Goal: Information Seeking & Learning: Learn about a topic

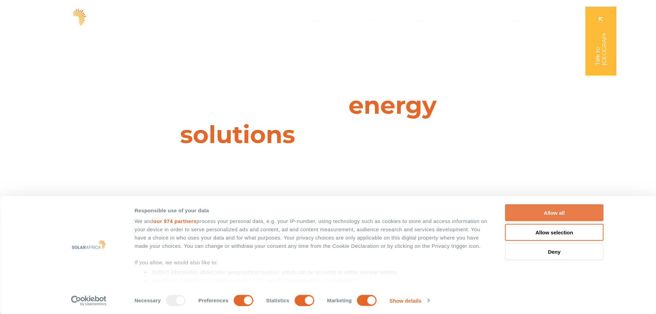
click at [539, 212] on button "Allow all" at bounding box center [554, 212] width 98 height 17
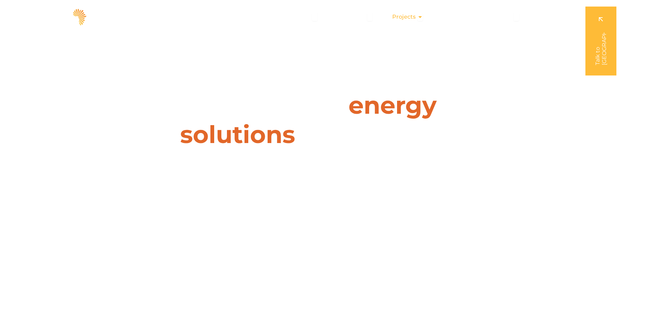
click at [412, 11] on div "Projects Close Projects Open Projects" at bounding box center [407, 17] width 42 height 14
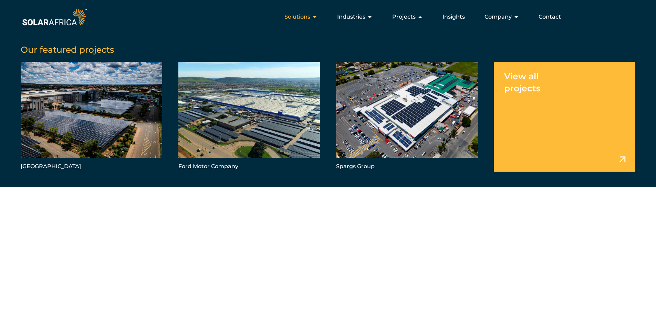
click at [293, 17] on span "Solutions" at bounding box center [297, 17] width 26 height 8
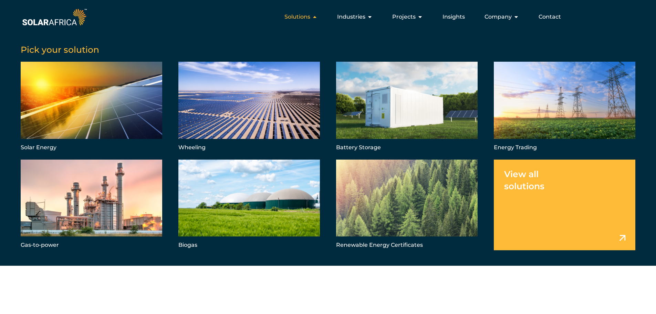
click at [301, 17] on span "Solutions" at bounding box center [297, 17] width 26 height 8
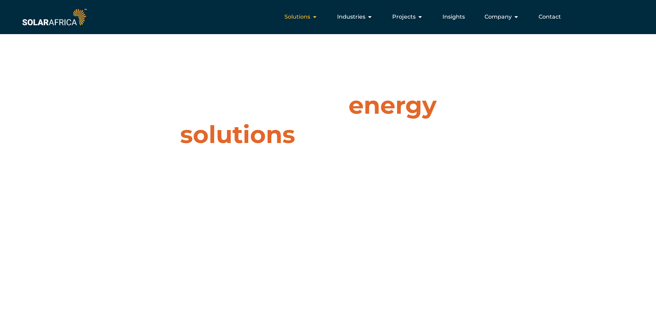
click at [302, 18] on span "Solutions" at bounding box center [297, 17] width 26 height 8
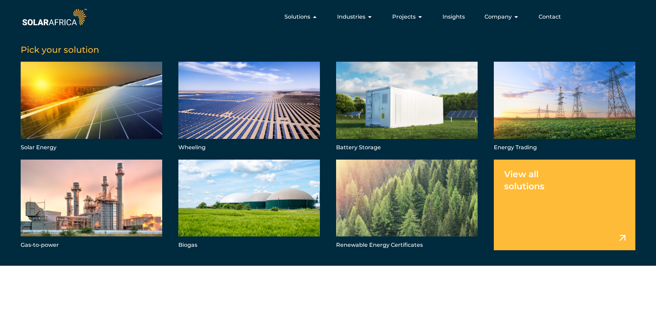
click at [595, 219] on link "Menu" at bounding box center [564, 204] width 141 height 91
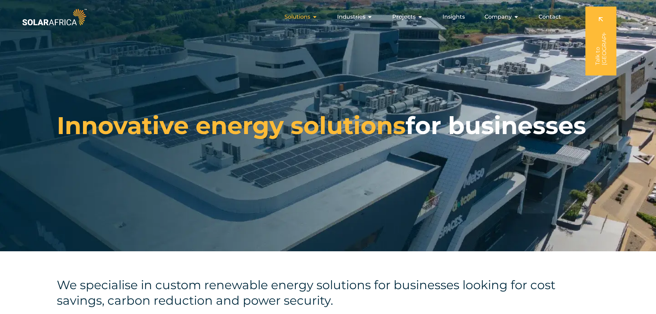
click at [309, 18] on span "Solutions" at bounding box center [297, 17] width 26 height 8
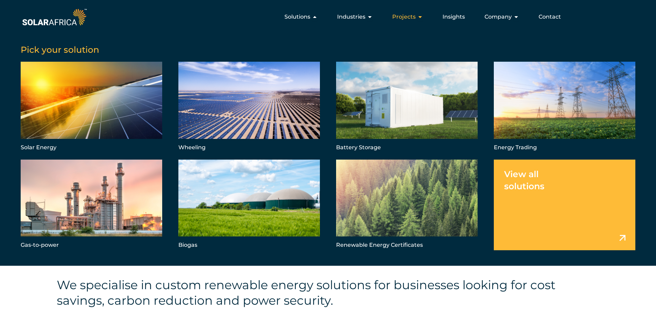
click at [419, 13] on button "Close Projects Open Projects" at bounding box center [420, 17] width 6 height 8
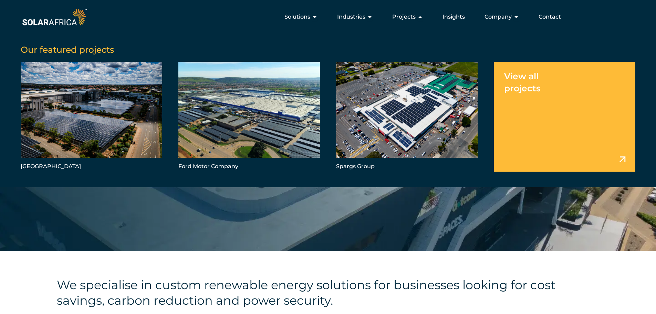
click at [562, 125] on link "Menu" at bounding box center [564, 116] width 141 height 109
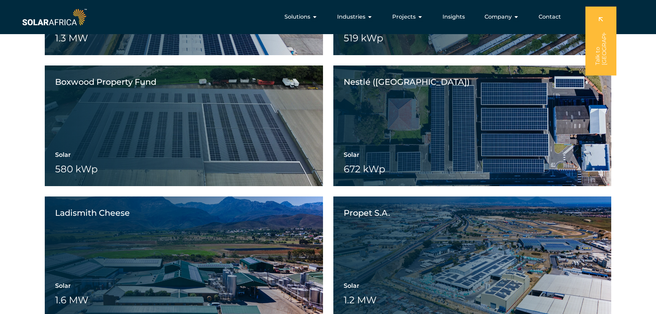
scroll to position [551, 0]
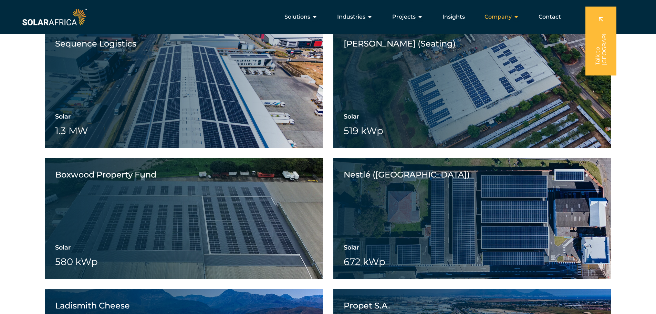
click at [492, 19] on span "Company" at bounding box center [497, 17] width 27 height 8
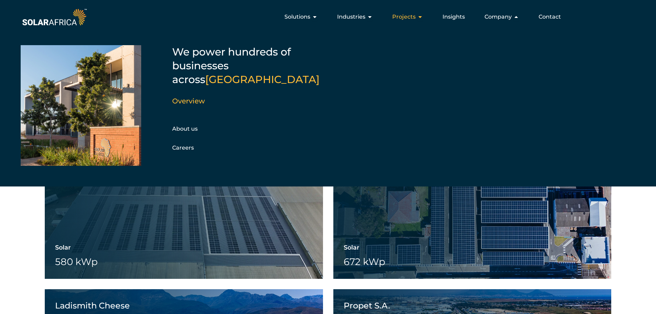
click at [421, 16] on icon "Menu" at bounding box center [420, 17] width 6 height 6
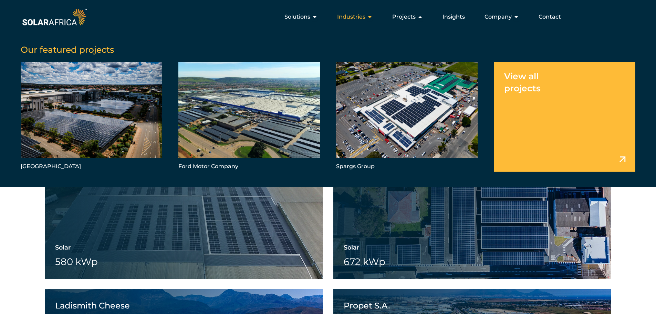
click at [359, 21] on span "Industries" at bounding box center [351, 17] width 28 height 8
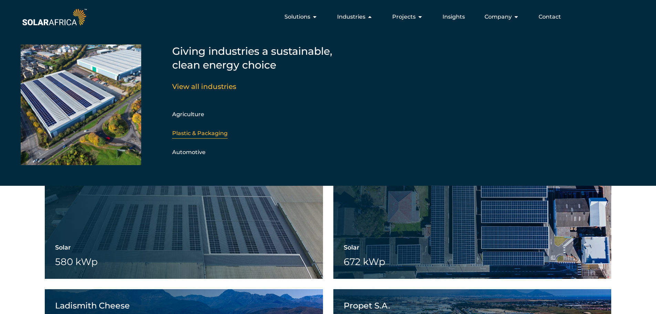
click at [200, 131] on link "Plastic & Packaging" at bounding box center [199, 133] width 55 height 7
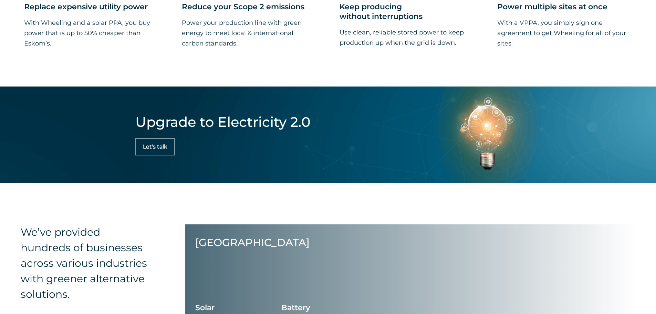
scroll to position [723, 0]
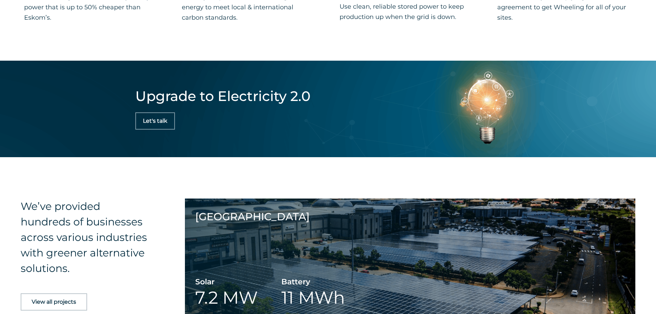
click at [169, 124] on link "Let's talk" at bounding box center [155, 120] width 40 height 17
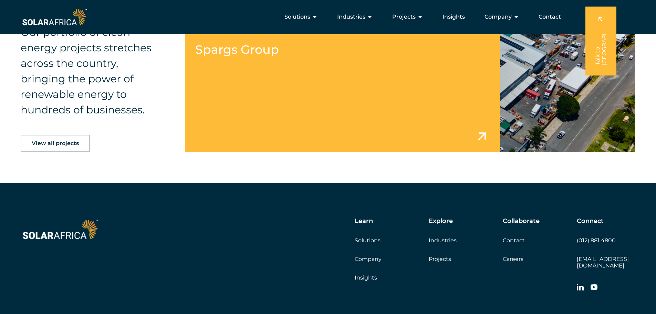
scroll to position [976, 0]
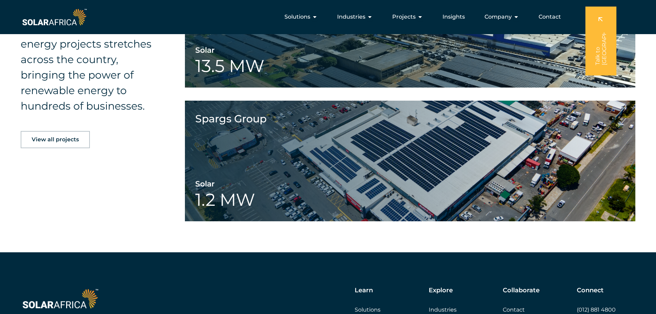
click at [104, 196] on div "Our portfolio of clean energy projects stretches across the country, bringing t…" at bounding box center [328, 32] width 656 height 439
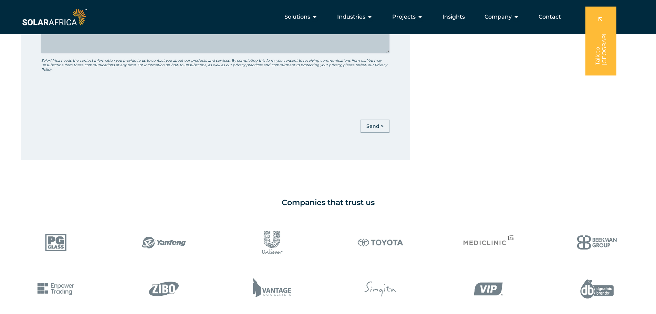
scroll to position [322, 0]
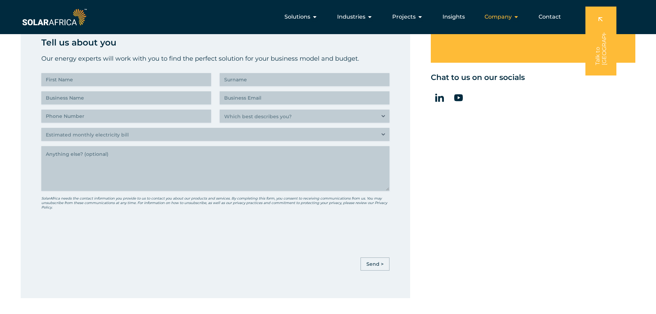
click at [485, 13] on span "Company" at bounding box center [497, 17] width 27 height 8
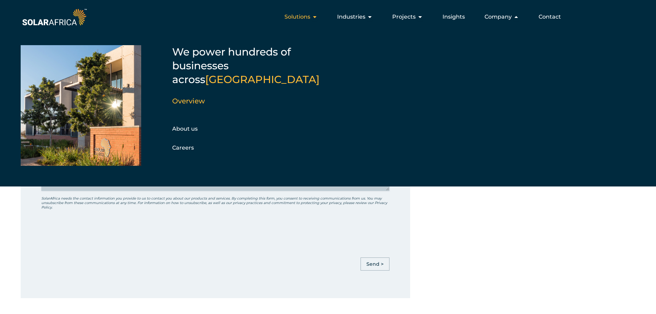
click at [284, 14] on div "Solutions Close Solutions Open Solutions" at bounding box center [301, 17] width 44 height 14
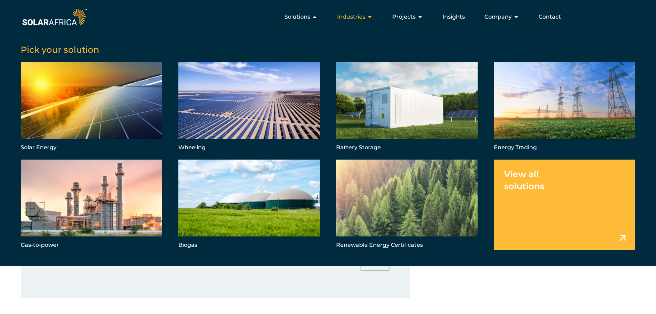
click at [347, 17] on span "Industries" at bounding box center [351, 17] width 28 height 8
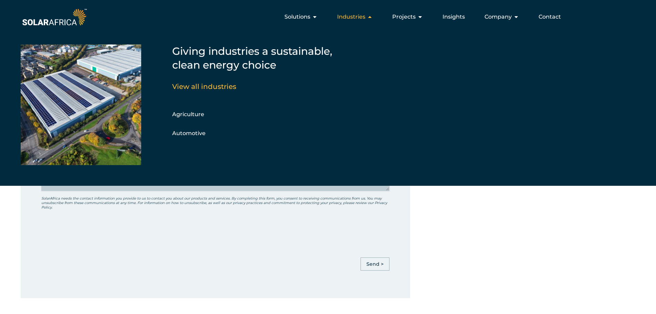
click at [358, 15] on span "Industries" at bounding box center [351, 17] width 28 height 8
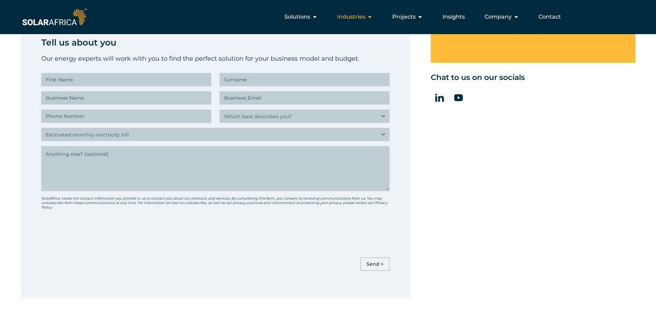
click at [358, 15] on span "Industries" at bounding box center [351, 17] width 28 height 8
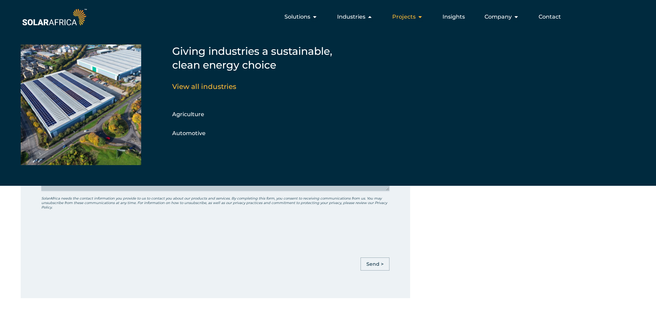
click at [405, 17] on span "Projects" at bounding box center [403, 17] width 23 height 8
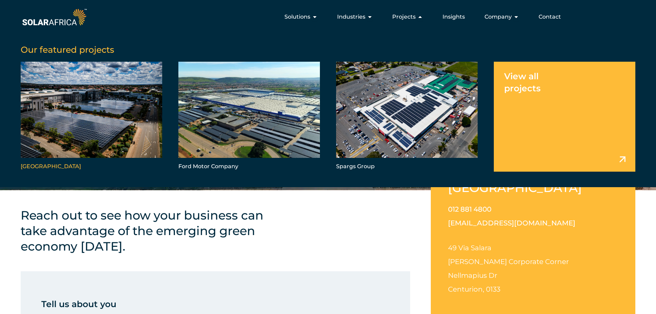
scroll to position [0, 0]
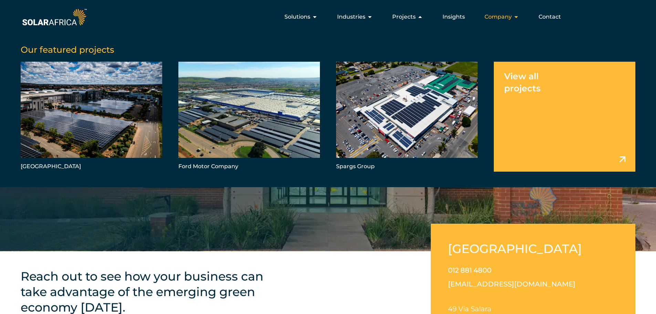
click at [468, 8] on div "Solutions Close Solutions Open Solutions Pick your solution Solar Energy Wheeli…" at bounding box center [361, 17] width 547 height 20
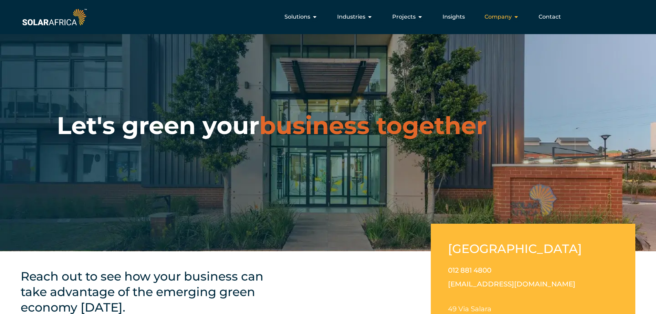
click at [512, 16] on div "Company Close Company Open Company" at bounding box center [501, 17] width 45 height 14
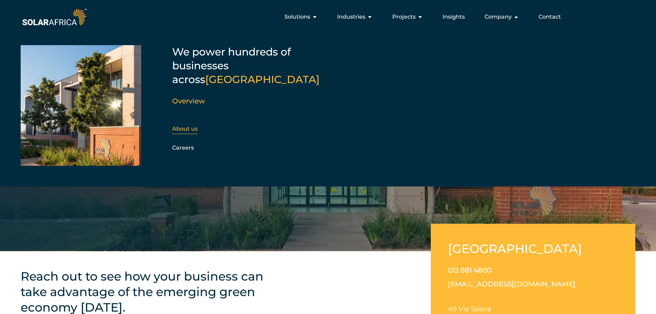
click at [194, 125] on link "About us" at bounding box center [184, 128] width 25 height 7
click at [191, 125] on link "About us" at bounding box center [184, 128] width 25 height 7
click at [193, 125] on link "About us" at bounding box center [184, 128] width 25 height 7
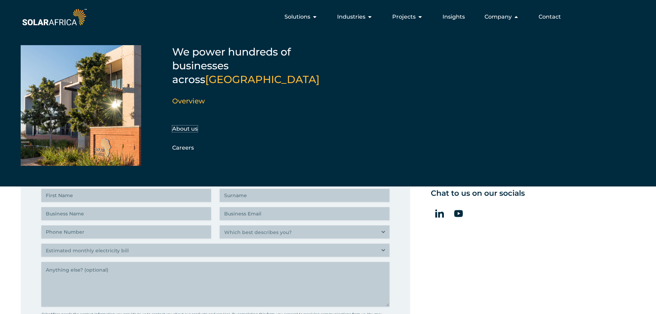
scroll to position [34, 0]
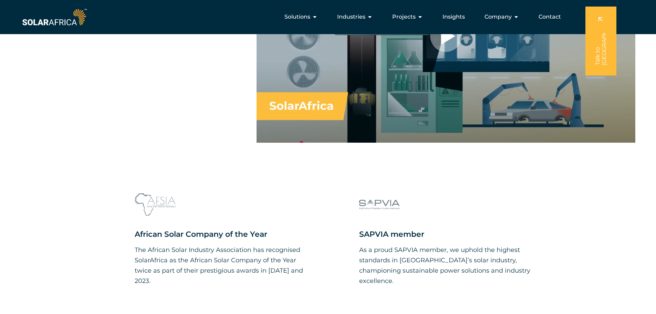
scroll to position [516, 0]
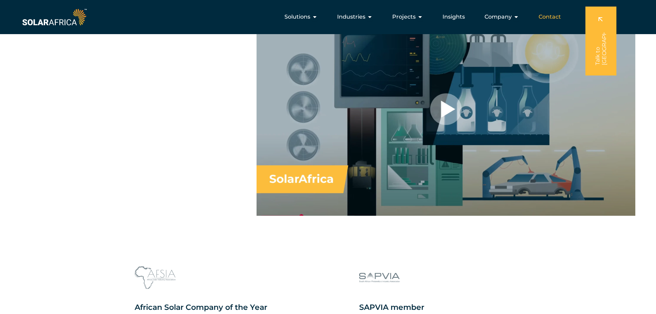
click at [539, 21] on span "Contact" at bounding box center [549, 17] width 22 height 8
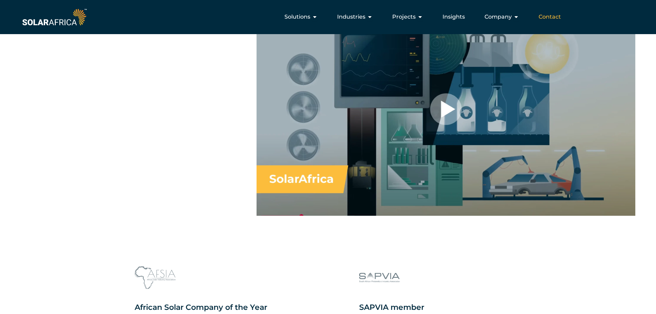
click at [549, 18] on span "Contact" at bounding box center [549, 17] width 22 height 8
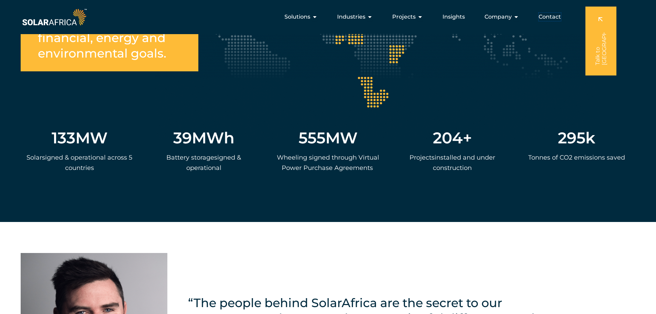
scroll to position [1273, 0]
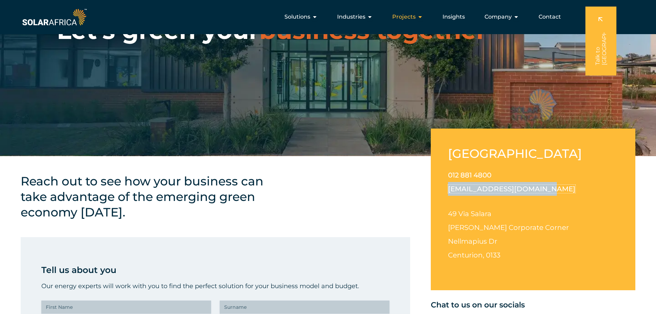
scroll to position [34, 0]
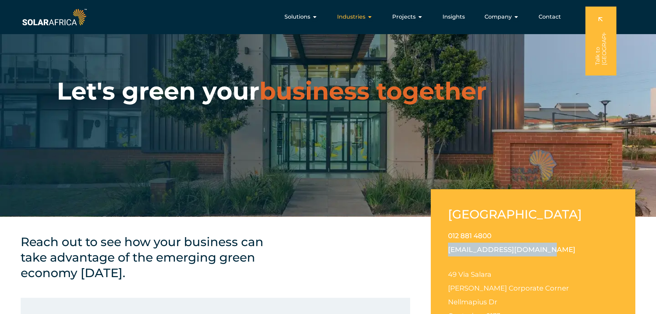
click at [359, 21] on span "Industries" at bounding box center [351, 17] width 28 height 8
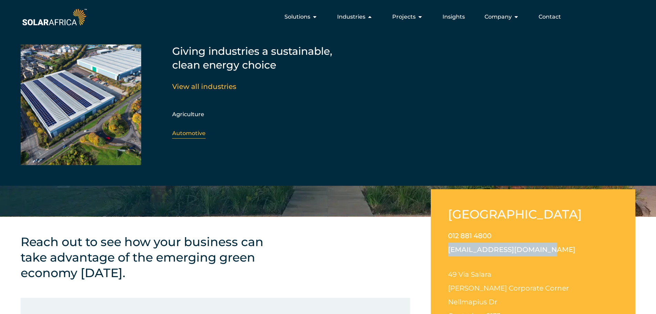
click at [188, 135] on link "Automotive" at bounding box center [188, 133] width 33 height 7
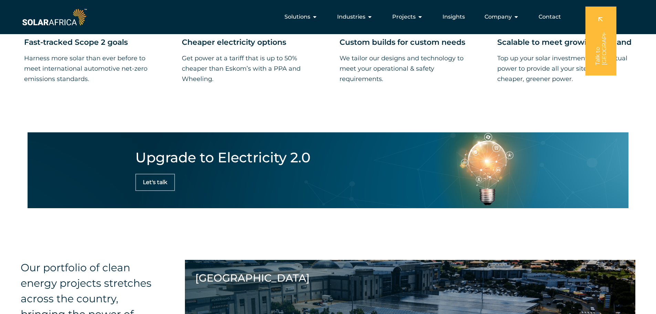
scroll to position [488, 0]
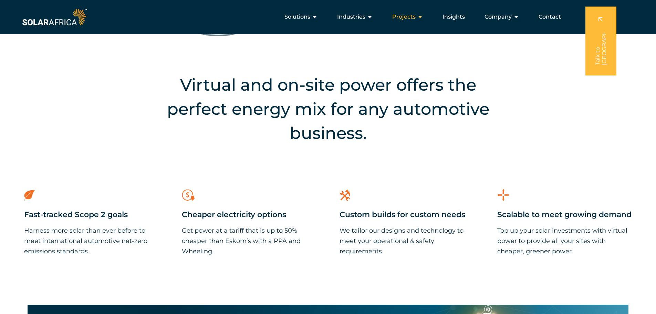
click at [405, 22] on div "Projects Close Projects Open Projects" at bounding box center [407, 17] width 42 height 14
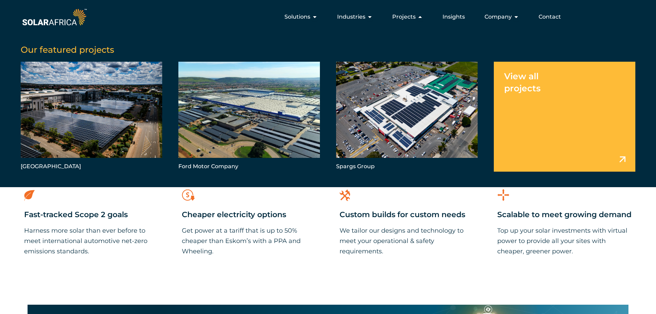
click at [368, 246] on p "We tailor our designs and technology to meet your operational & safety requirem…" at bounding box center [406, 240] width 135 height 31
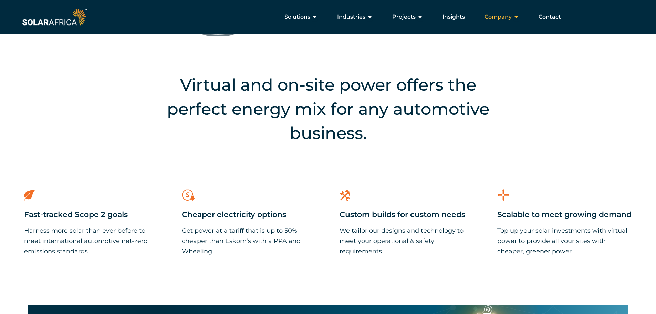
click at [512, 13] on div "Company Close Company Open Company" at bounding box center [501, 17] width 45 height 14
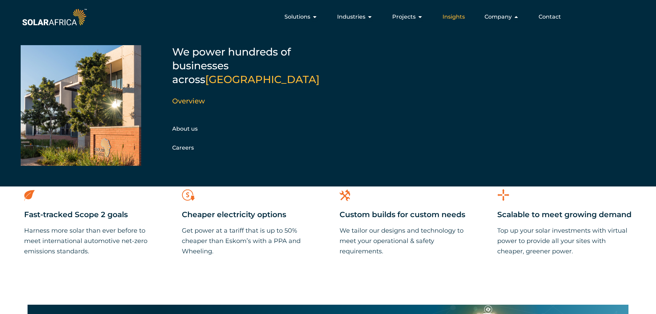
click at [465, 11] on div "Insights" at bounding box center [453, 17] width 33 height 14
click at [459, 17] on span "Insights" at bounding box center [453, 17] width 22 height 8
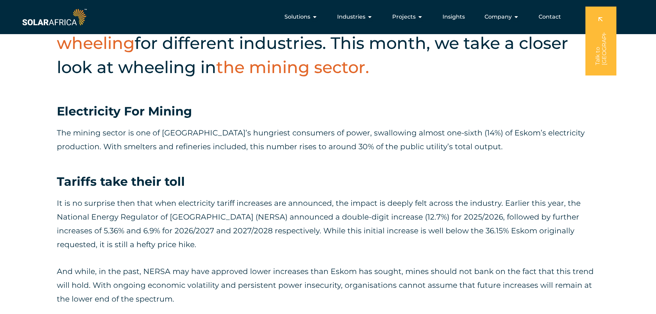
scroll to position [241, 0]
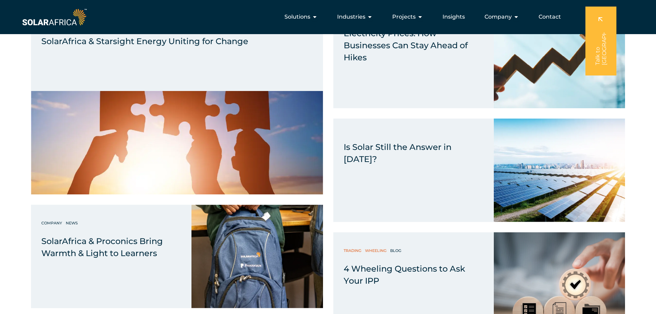
scroll to position [275, 0]
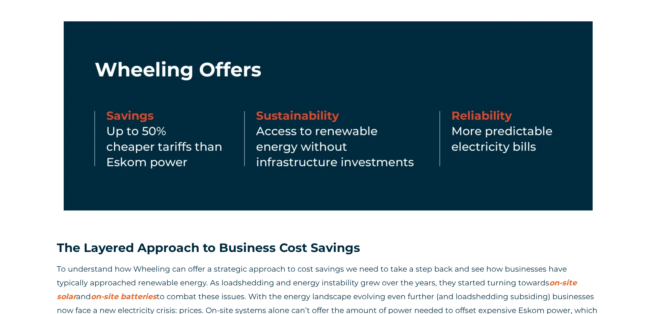
scroll to position [585, 0]
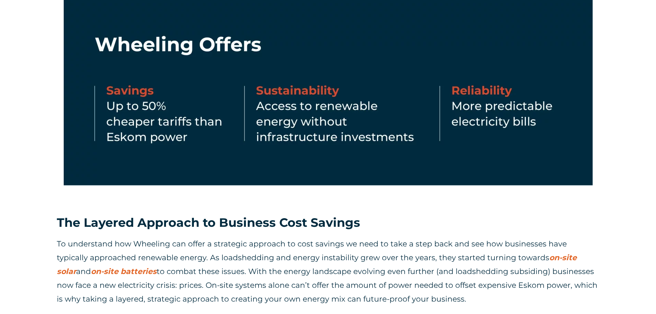
drag, startPoint x: 372, startPoint y: 248, endPoint x: 179, endPoint y: 166, distance: 209.7
click at [179, 166] on img at bounding box center [328, 90] width 529 height 189
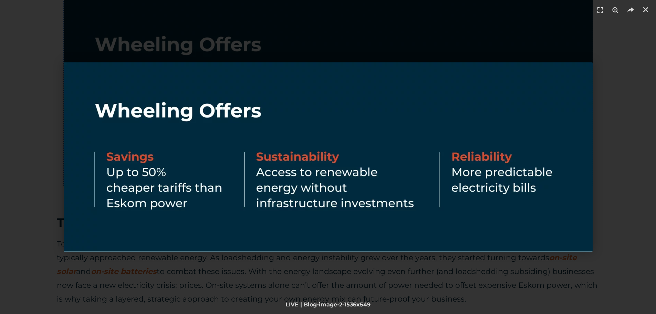
click at [280, 261] on div "1 / 1" at bounding box center [327, 156] width 607 height 265
